Goal: Find contact information: Find contact information

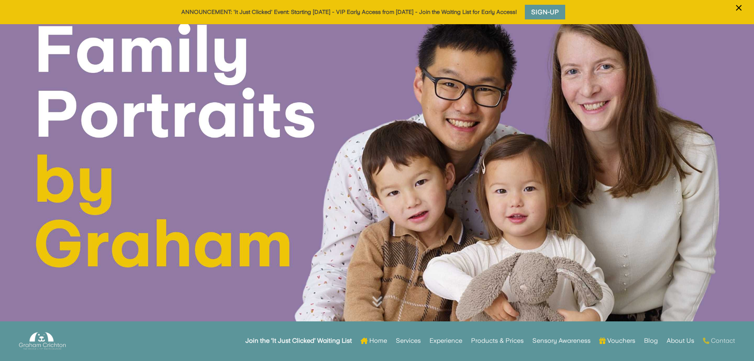
drag, startPoint x: 714, startPoint y: 347, endPoint x: 720, endPoint y: 341, distance: 7.6
click at [715, 347] on div "Join the ‘It Just Clicked’ Waiting List Home Services Experience Products & Pri…" at bounding box center [377, 366] width 717 height 39
click at [720, 341] on link "Contact" at bounding box center [719, 340] width 32 height 31
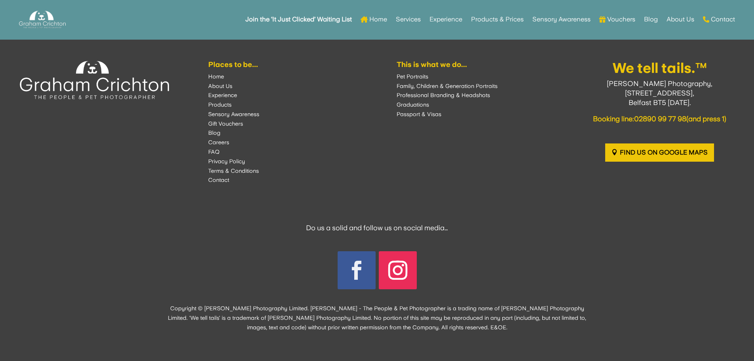
scroll to position [1150, 0]
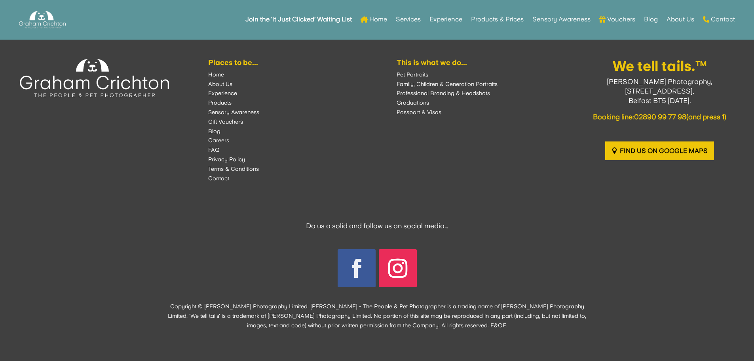
click at [356, 276] on link "Follow" at bounding box center [357, 268] width 38 height 38
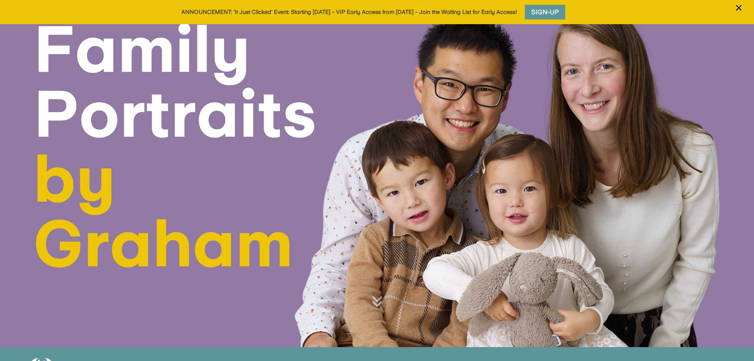
scroll to position [316, 0]
